Goal: Task Accomplishment & Management: Use online tool/utility

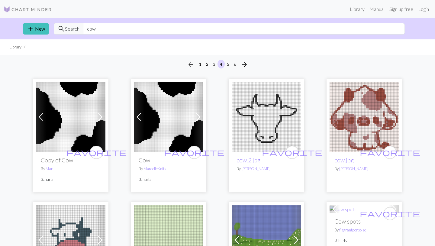
click at [435, 12] on div "Library Manual Sign up free Login" at bounding box center [217, 9] width 435 height 12
click at [428, 12] on link "Login" at bounding box center [424, 9] width 16 height 12
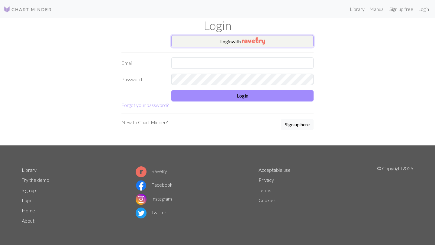
click at [246, 46] on button "Login with" at bounding box center [242, 41] width 142 height 12
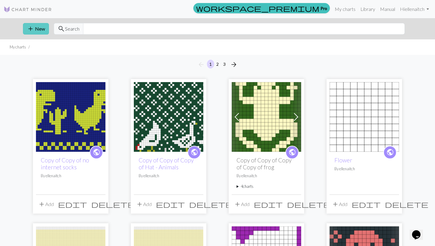
click at [39, 29] on button "add New" at bounding box center [36, 28] width 26 height 11
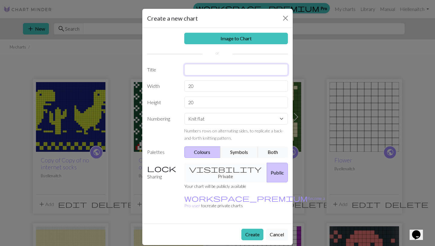
click at [209, 70] on input "text" at bounding box center [236, 69] width 104 height 11
type input "Cow"
click at [207, 86] on input "20" at bounding box center [236, 85] width 104 height 11
type input "29"
click at [209, 101] on input "20" at bounding box center [236, 101] width 104 height 11
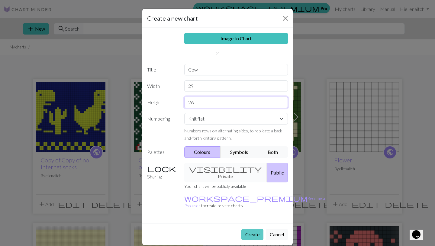
type input "26"
click at [251, 228] on button "Create" at bounding box center [253, 233] width 22 height 11
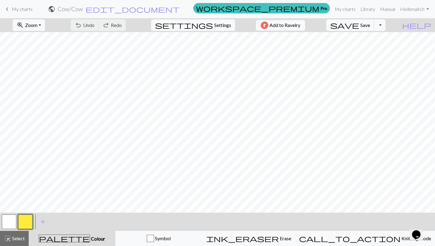
click at [27, 222] on button "button" at bounding box center [25, 221] width 15 height 15
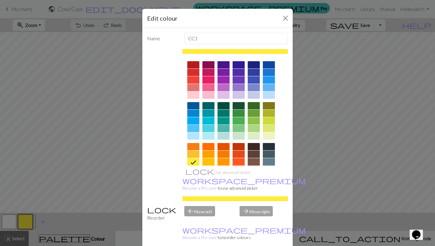
click at [259, 146] on div at bounding box center [254, 146] width 12 height 7
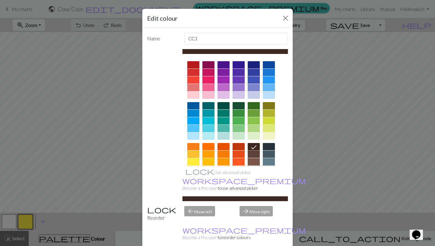
click at [56, 227] on div "Edit colour Name CC1 Use advanced picker workspace_premium Become a Pro user to…" at bounding box center [217, 123] width 435 height 246
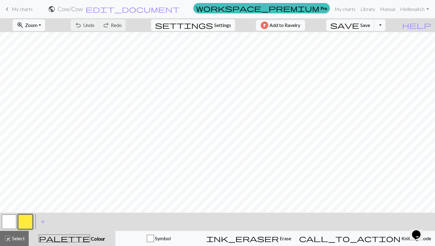
click at [28, 220] on button "button" at bounding box center [25, 221] width 15 height 15
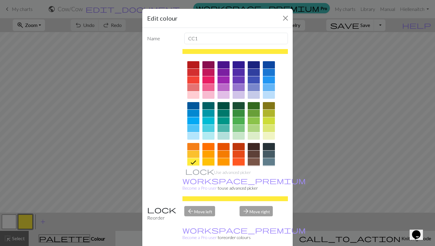
click at [256, 146] on div at bounding box center [254, 146] width 12 height 7
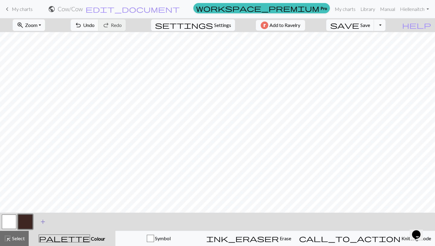
click at [48, 221] on button "add Add a colour" at bounding box center [42, 221] width 15 height 15
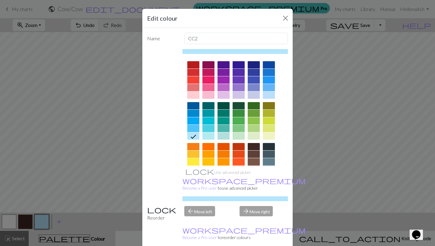
click at [237, 129] on div at bounding box center [239, 128] width 12 height 7
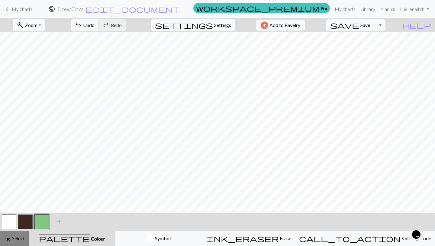
click at [11, 240] on span "Select" at bounding box center [18, 238] width 14 height 6
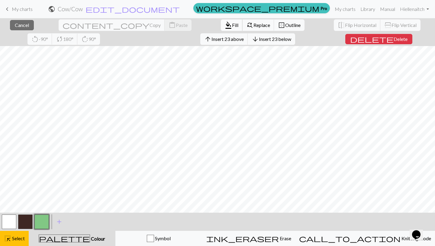
click at [232, 25] on span "Fill" at bounding box center [235, 25] width 6 height 6
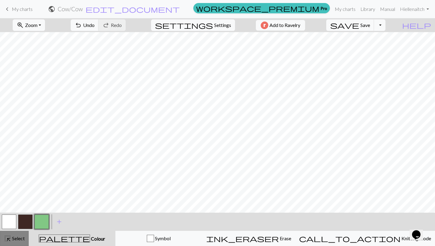
click at [15, 239] on span "Select" at bounding box center [18, 238] width 14 height 6
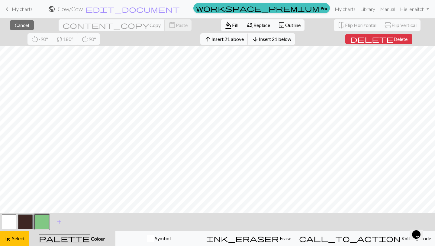
scroll to position [18, 0]
click at [225, 26] on span "format_color_fill" at bounding box center [228, 25] width 7 height 8
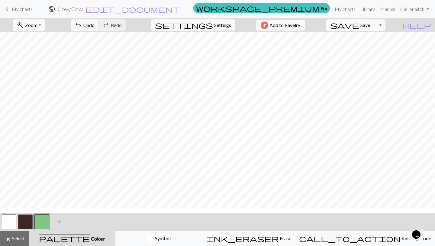
scroll to position [0, 0]
click at [24, 229] on div at bounding box center [25, 221] width 16 height 16
click at [24, 225] on button "button" at bounding box center [25, 221] width 15 height 15
click at [82, 24] on span "undo" at bounding box center [78, 25] width 7 height 8
click at [40, 223] on button "button" at bounding box center [41, 221] width 15 height 15
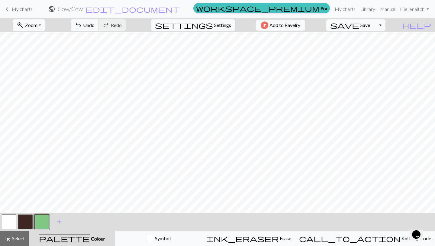
click at [26, 220] on button "button" at bounding box center [25, 221] width 15 height 15
click at [13, 221] on button "button" at bounding box center [9, 221] width 15 height 15
click at [27, 221] on button "button" at bounding box center [25, 221] width 15 height 15
click at [99, 23] on button "undo Undo Undo" at bounding box center [85, 24] width 28 height 11
click at [5, 223] on button "button" at bounding box center [9, 221] width 15 height 15
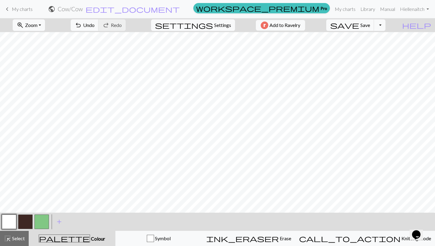
click at [27, 221] on button "button" at bounding box center [25, 221] width 15 height 15
click at [12, 225] on button "button" at bounding box center [9, 221] width 15 height 15
click at [28, 217] on button "button" at bounding box center [25, 221] width 15 height 15
click at [15, 220] on button "button" at bounding box center [9, 221] width 15 height 15
click at [21, 223] on button "button" at bounding box center [25, 221] width 15 height 15
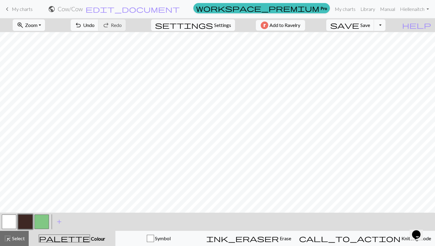
click at [14, 221] on button "button" at bounding box center [9, 221] width 15 height 15
click at [23, 220] on button "button" at bounding box center [25, 221] width 15 height 15
click at [10, 223] on button "button" at bounding box center [9, 221] width 15 height 15
click at [25, 217] on button "button" at bounding box center [25, 221] width 15 height 15
click at [9, 221] on button "button" at bounding box center [9, 221] width 15 height 15
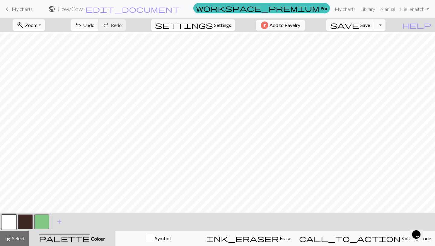
click at [22, 217] on button "button" at bounding box center [25, 221] width 15 height 15
click at [95, 27] on span "Undo" at bounding box center [88, 25] width 11 height 6
click at [8, 221] on button "button" at bounding box center [9, 221] width 15 height 15
click at [95, 26] on span "Undo" at bounding box center [88, 25] width 11 height 6
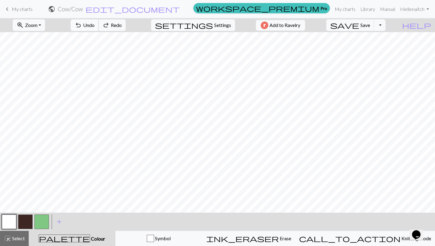
click at [95, 26] on span "Undo" at bounding box center [88, 25] width 11 height 6
click at [23, 221] on button "button" at bounding box center [25, 221] width 15 height 15
click at [95, 22] on span "Undo" at bounding box center [88, 25] width 11 height 6
click at [41, 222] on button "button" at bounding box center [41, 221] width 15 height 15
click at [29, 221] on button "button" at bounding box center [25, 221] width 15 height 15
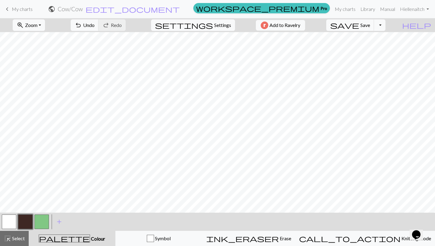
click at [43, 220] on button "button" at bounding box center [41, 221] width 15 height 15
click at [27, 221] on button "button" at bounding box center [25, 221] width 15 height 15
click at [27, 224] on button "button" at bounding box center [25, 221] width 15 height 15
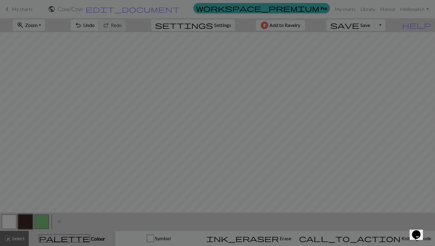
click at [44, 217] on div "Edit colour Name CC1 Use advanced picker workspace_premium Become a Pro user to…" at bounding box center [217, 123] width 435 height 246
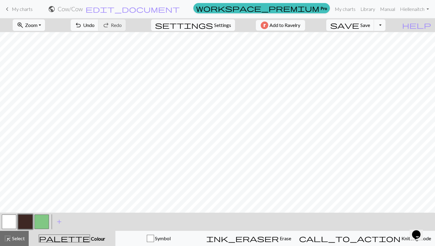
click at [46, 223] on button "button" at bounding box center [41, 221] width 15 height 15
click at [360, 24] on span "save" at bounding box center [345, 25] width 29 height 8
click at [360, 25] on span "save" at bounding box center [345, 25] width 29 height 8
click at [372, 28] on button "save Save Save" at bounding box center [351, 24] width 48 height 11
